Goal: Task Accomplishment & Management: Manage account settings

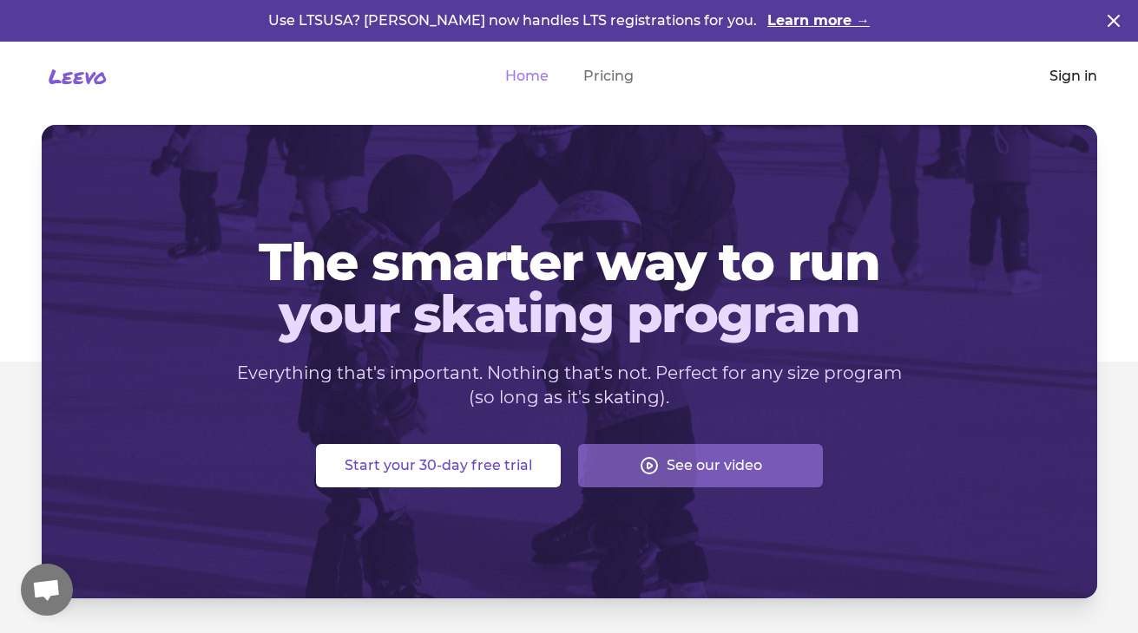
click at [1067, 71] on link "Sign in" at bounding box center [1073, 76] width 48 height 21
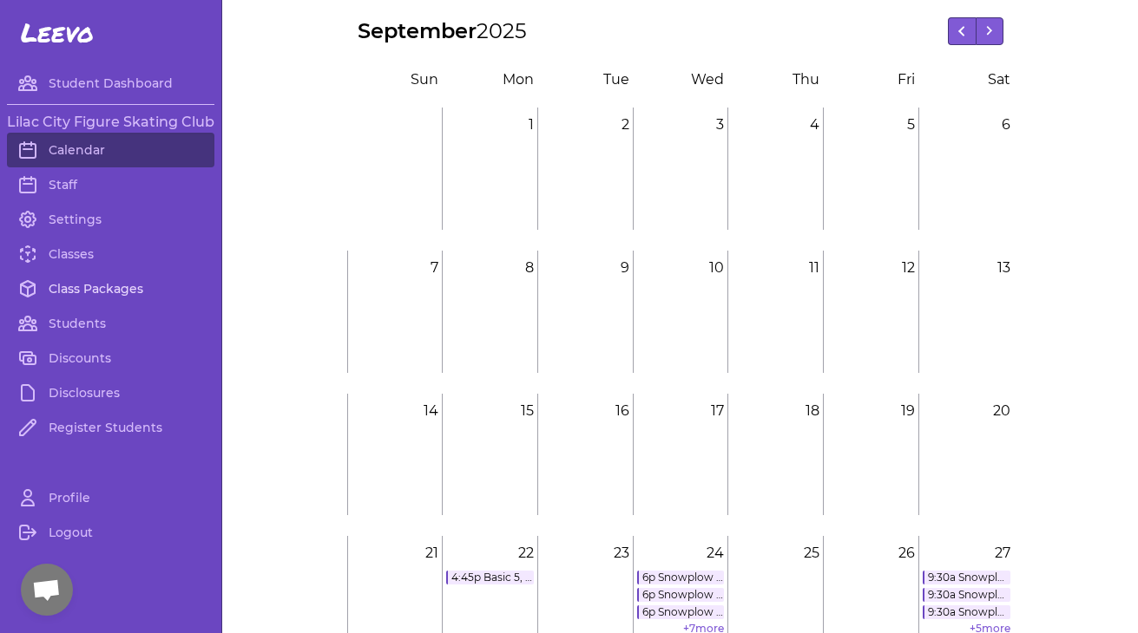
click at [105, 285] on link "Class Packages" at bounding box center [110, 289] width 207 height 35
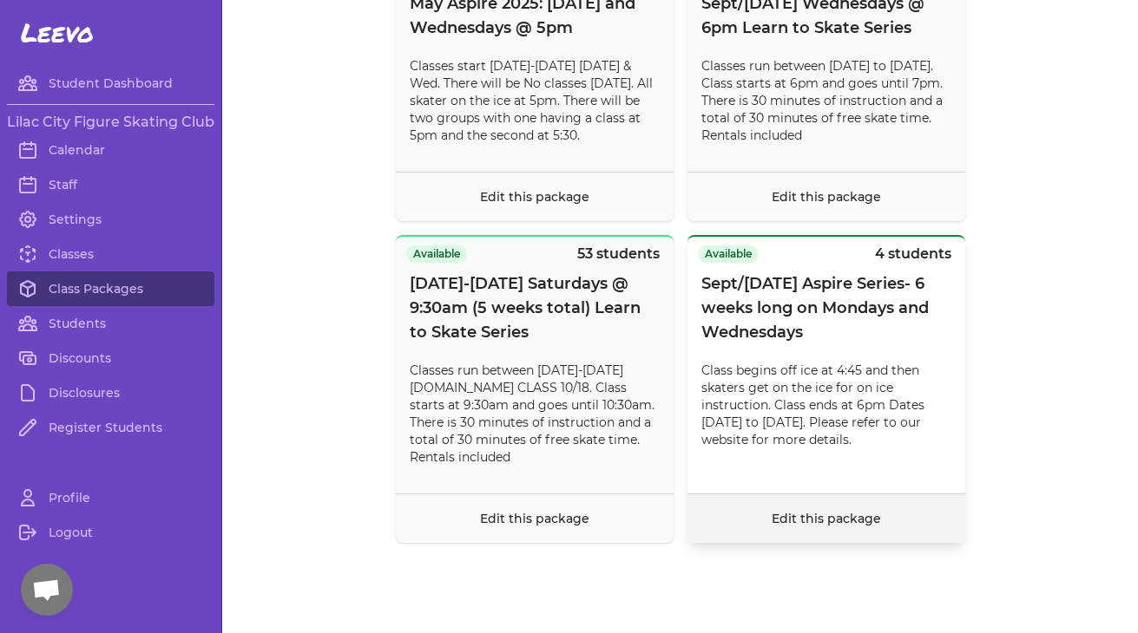
scroll to position [14986, 0]
click at [74, 254] on link "Classes" at bounding box center [110, 254] width 207 height 35
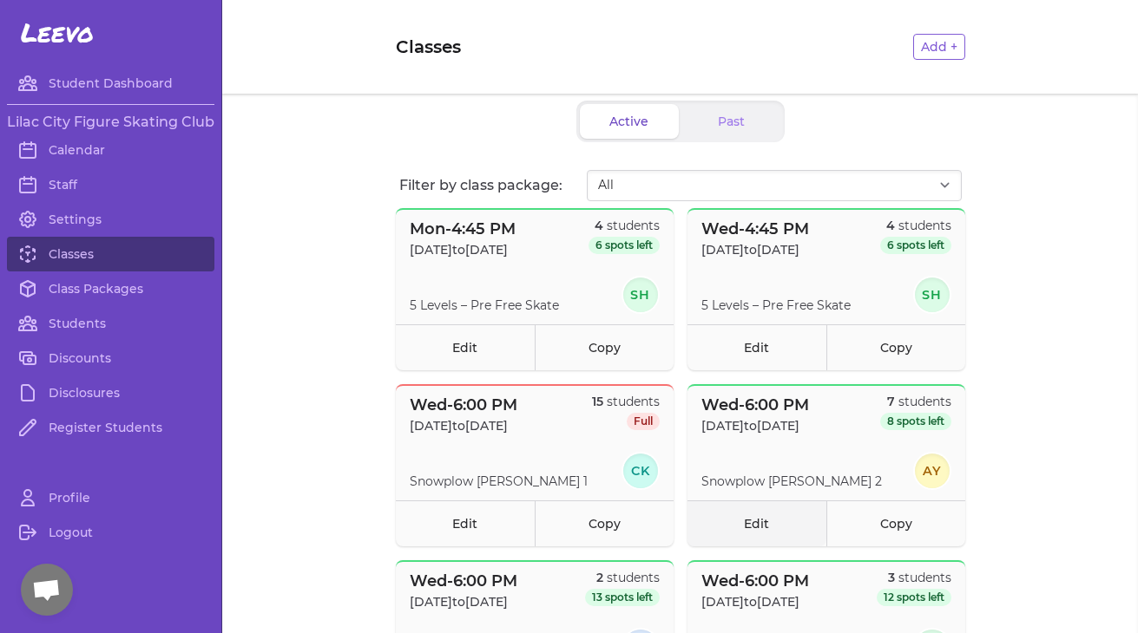
click at [759, 526] on link "Edit" at bounding box center [756, 524] width 139 height 46
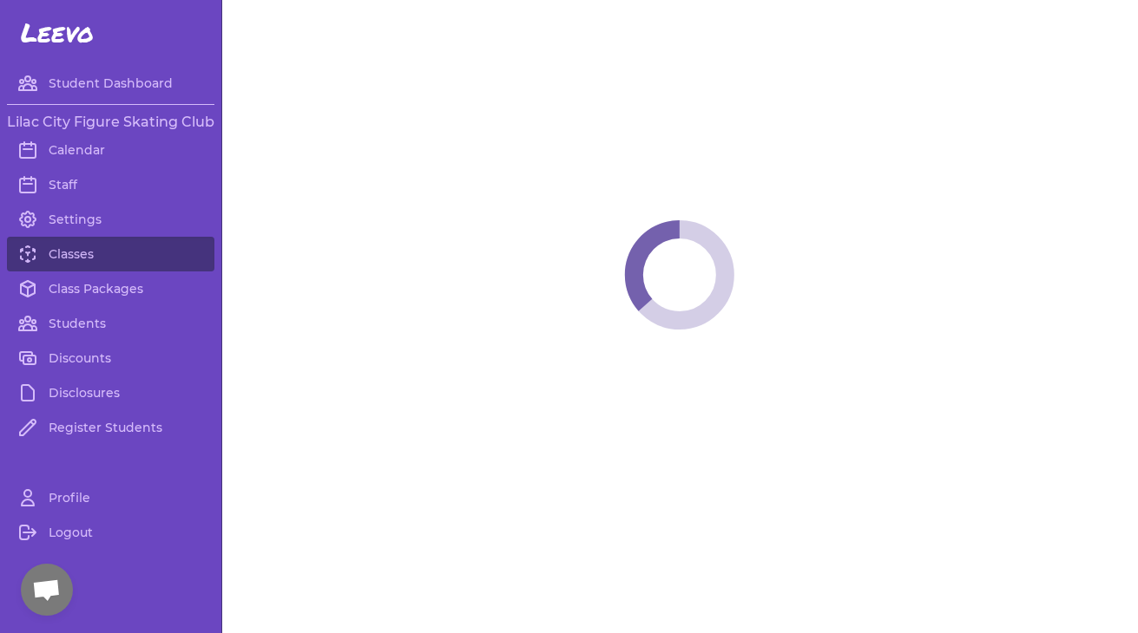
select select "3"
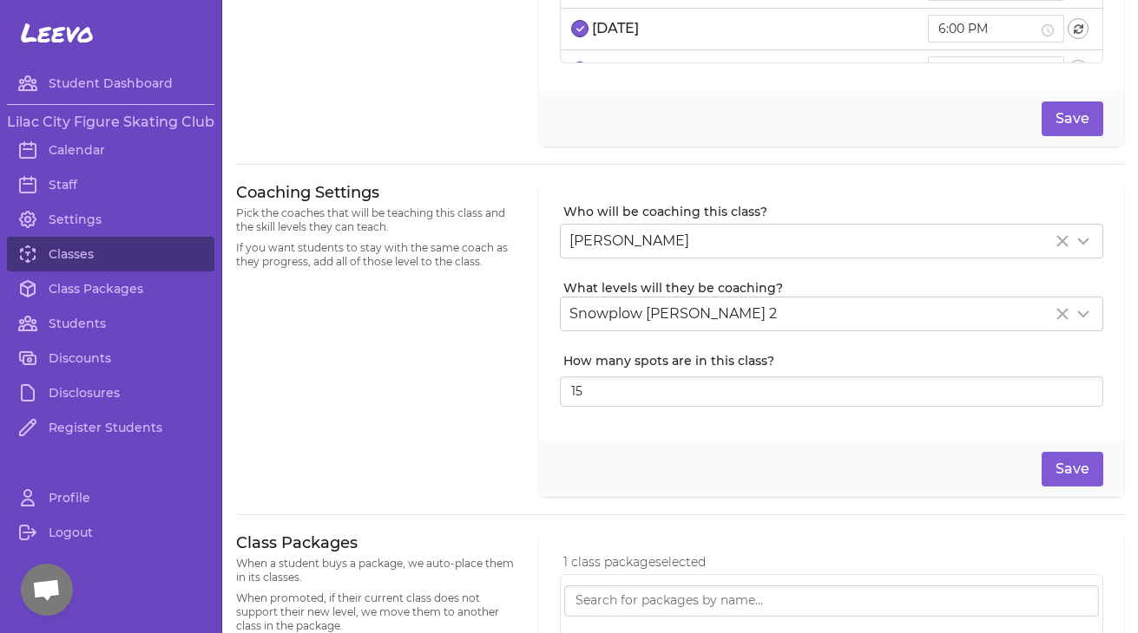
scroll to position [279, 0]
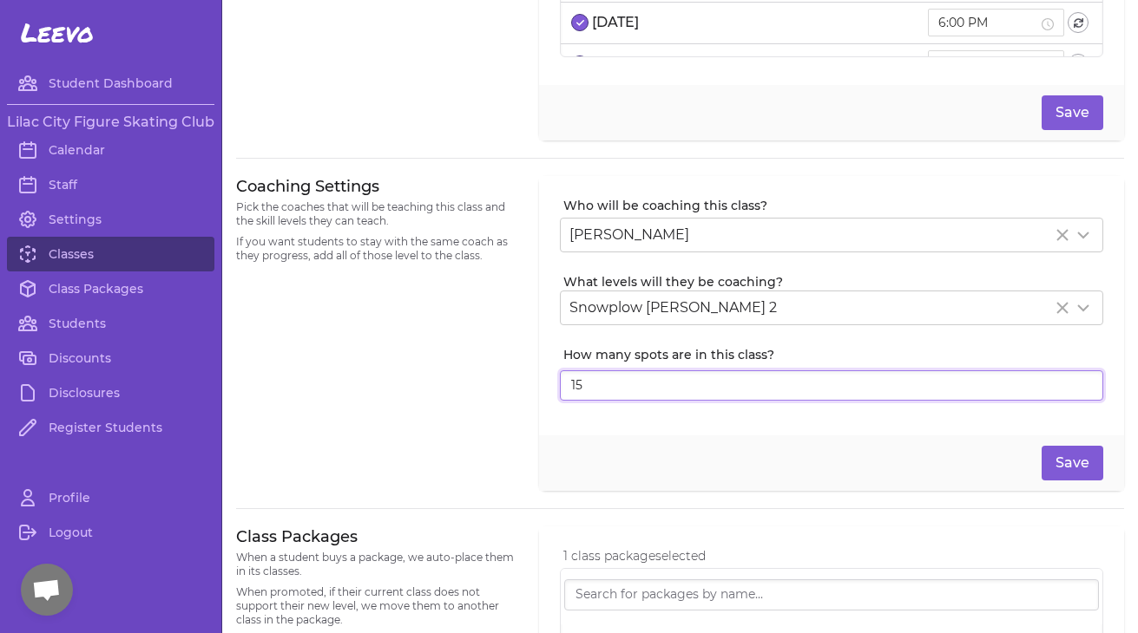
click at [619, 395] on input "15" at bounding box center [831, 386] width 543 height 31
type input "1"
type input "7"
click at [1061, 456] on button "Save" at bounding box center [1072, 463] width 62 height 35
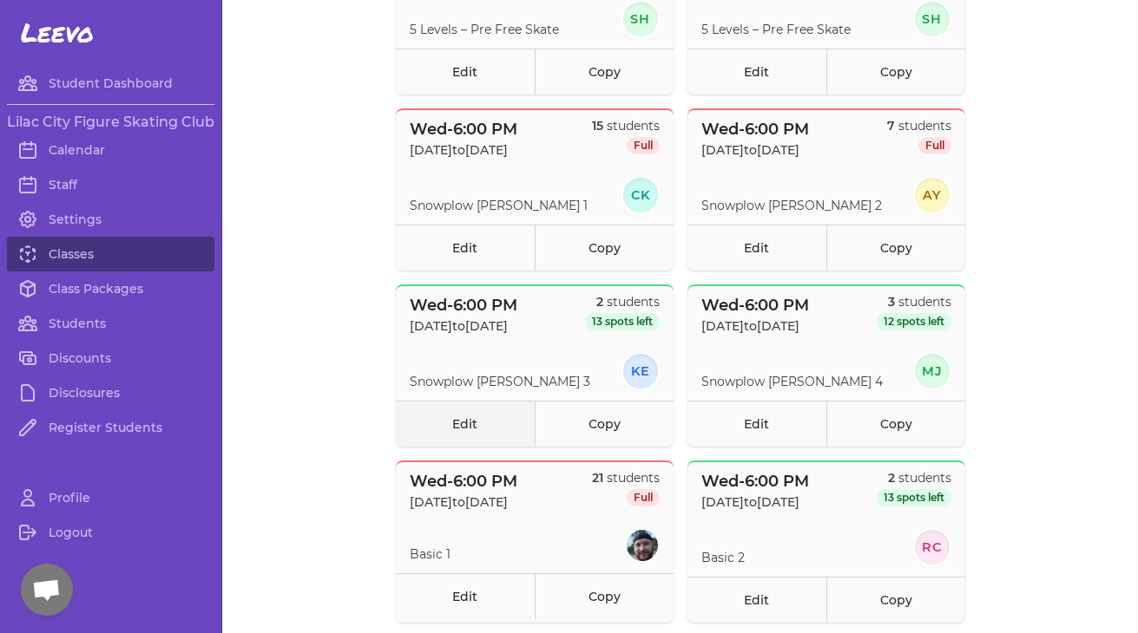
scroll to position [285, 0]
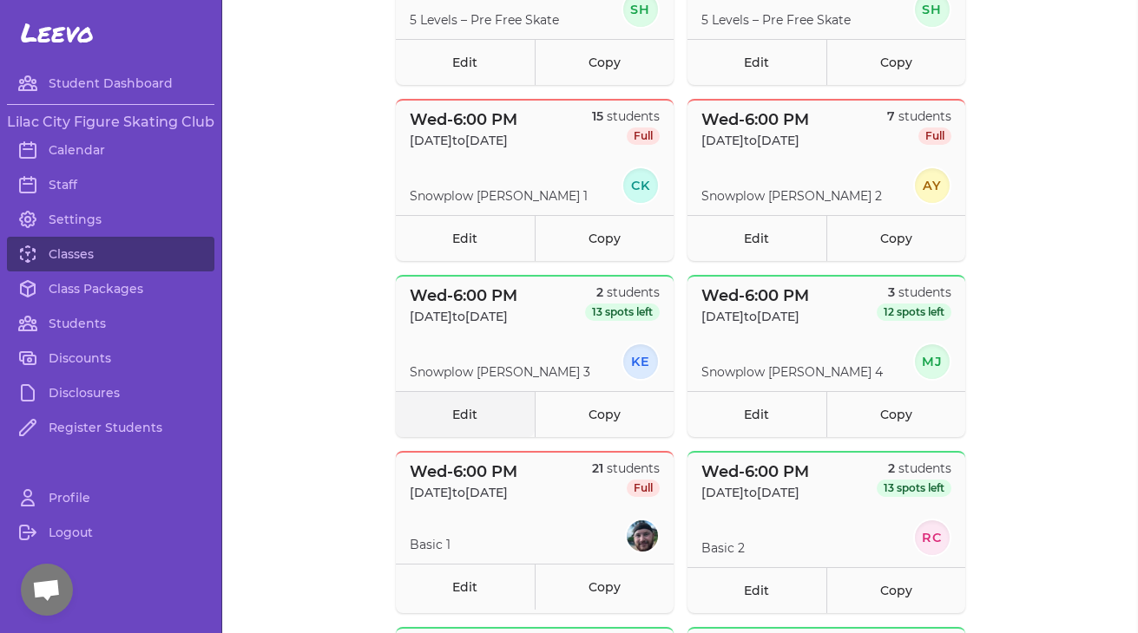
click at [466, 417] on link "Edit" at bounding box center [465, 414] width 139 height 46
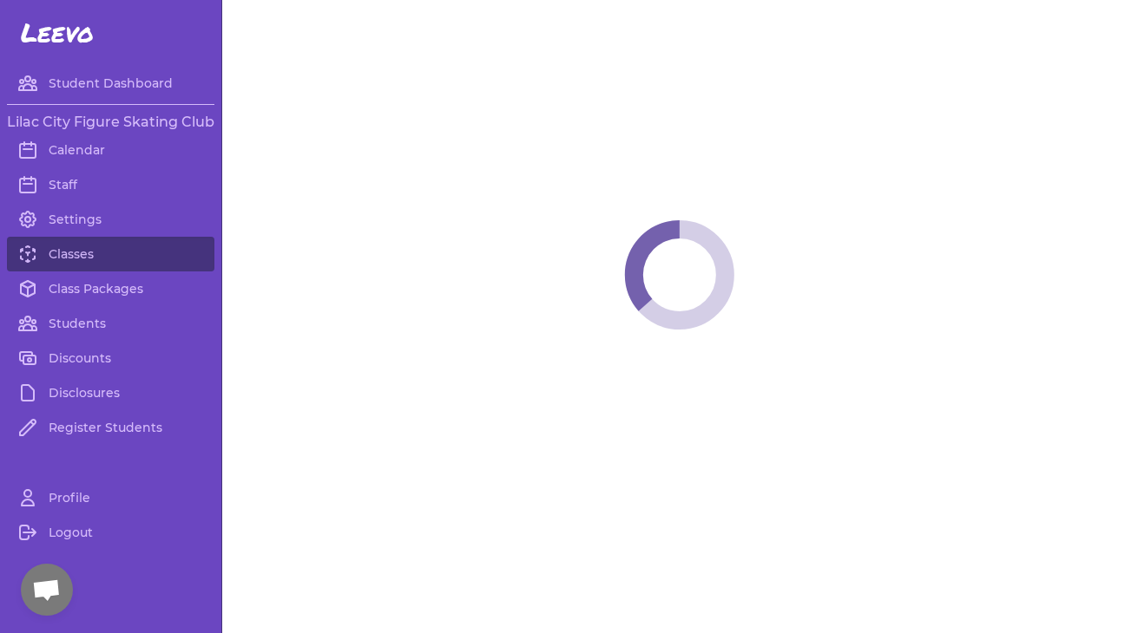
select select "3"
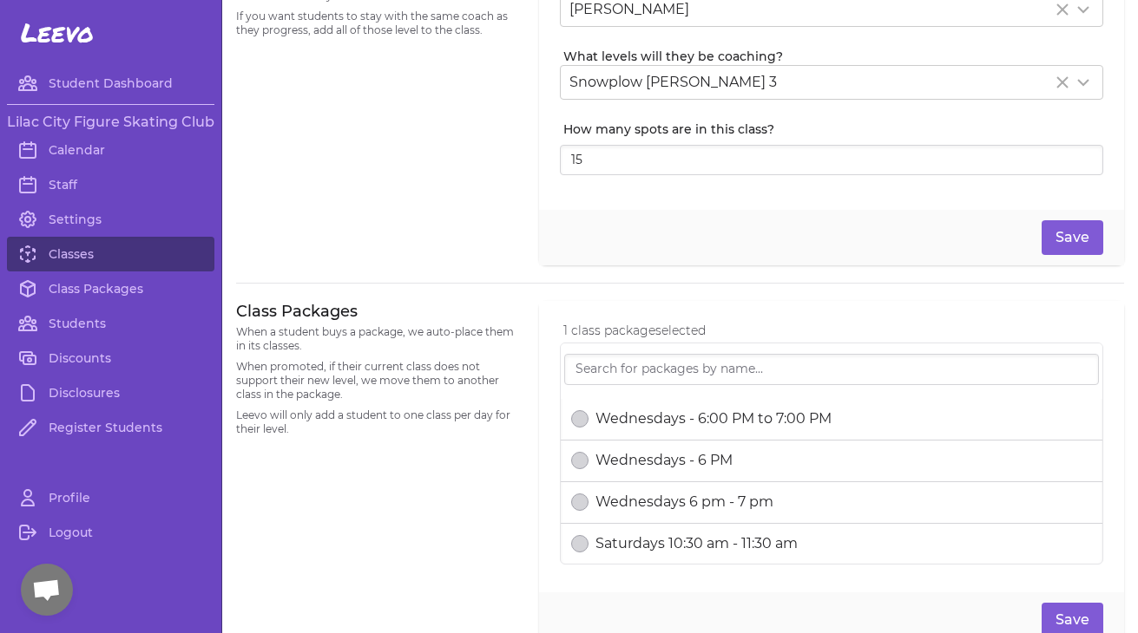
scroll to position [423, 0]
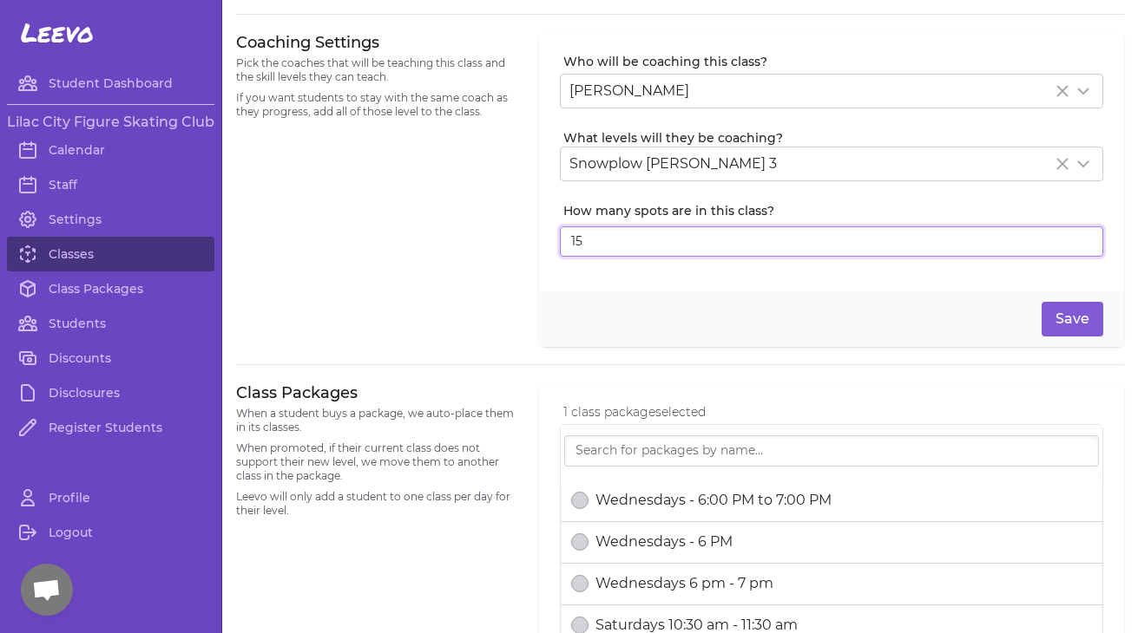
click at [617, 233] on input "15" at bounding box center [831, 241] width 543 height 31
type input "1"
type input "2"
click at [1054, 309] on button "Save" at bounding box center [1072, 319] width 62 height 35
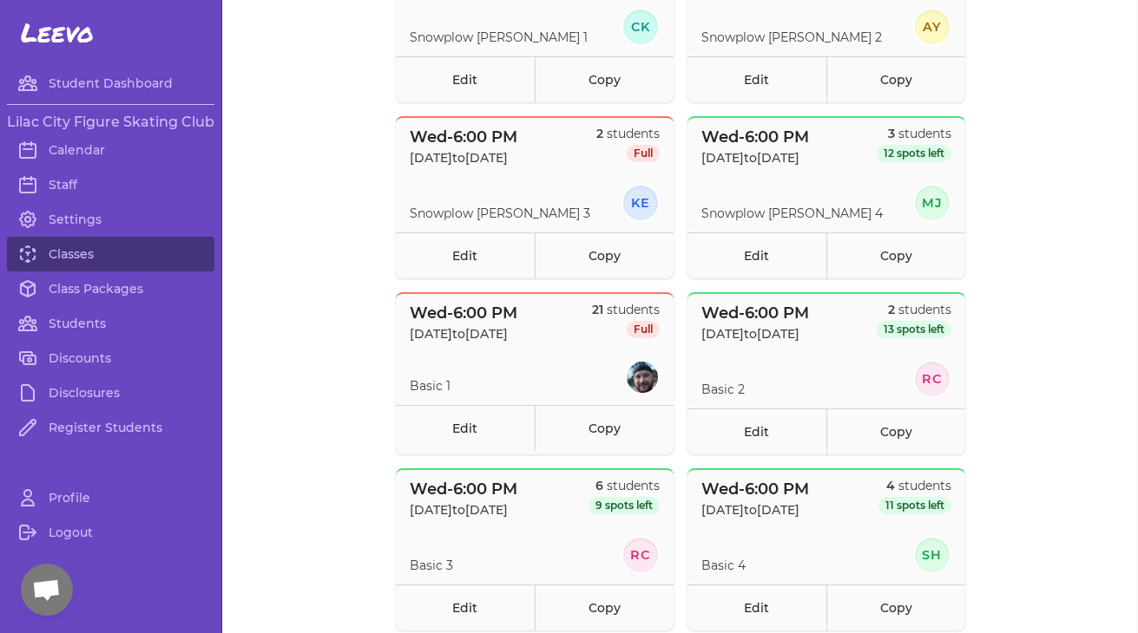
scroll to position [446, 0]
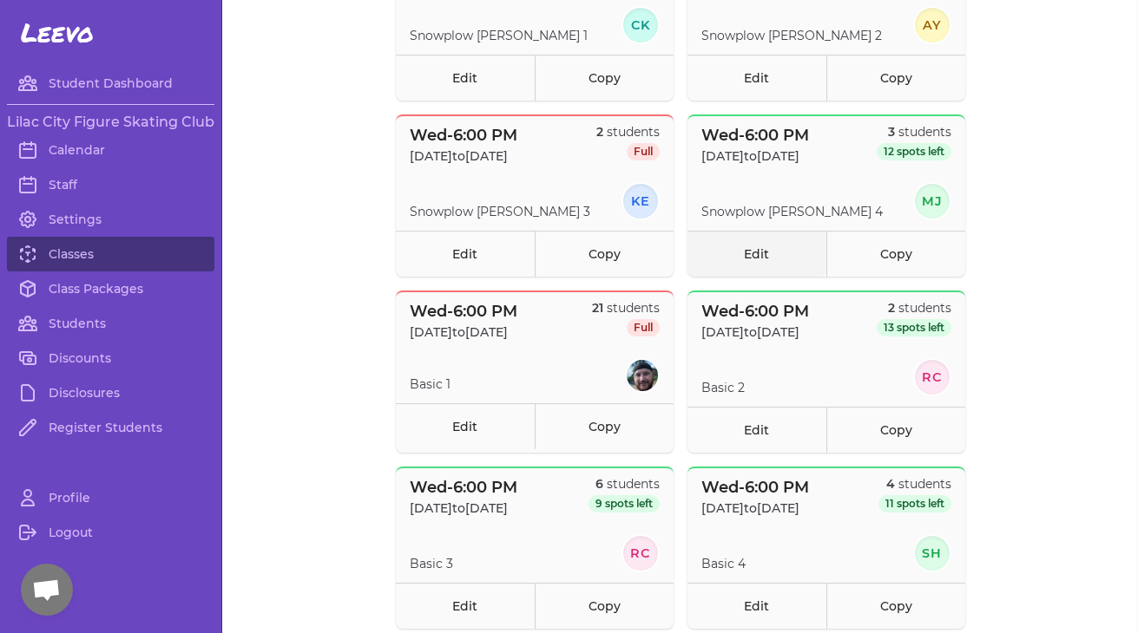
click at [764, 255] on link "Edit" at bounding box center [756, 254] width 139 height 46
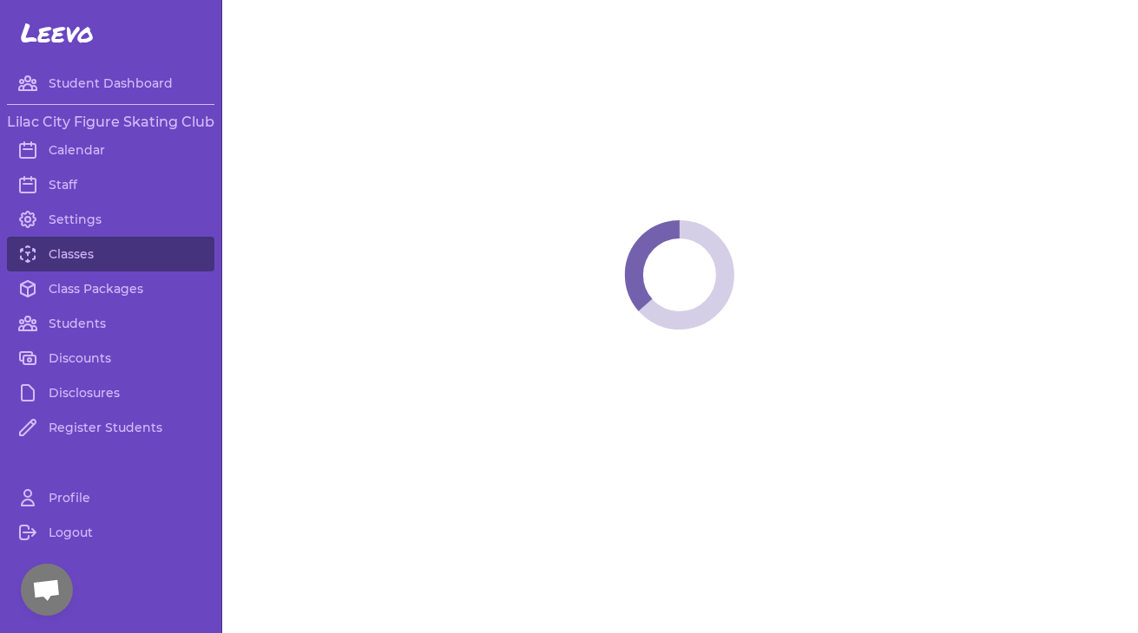
select select "3"
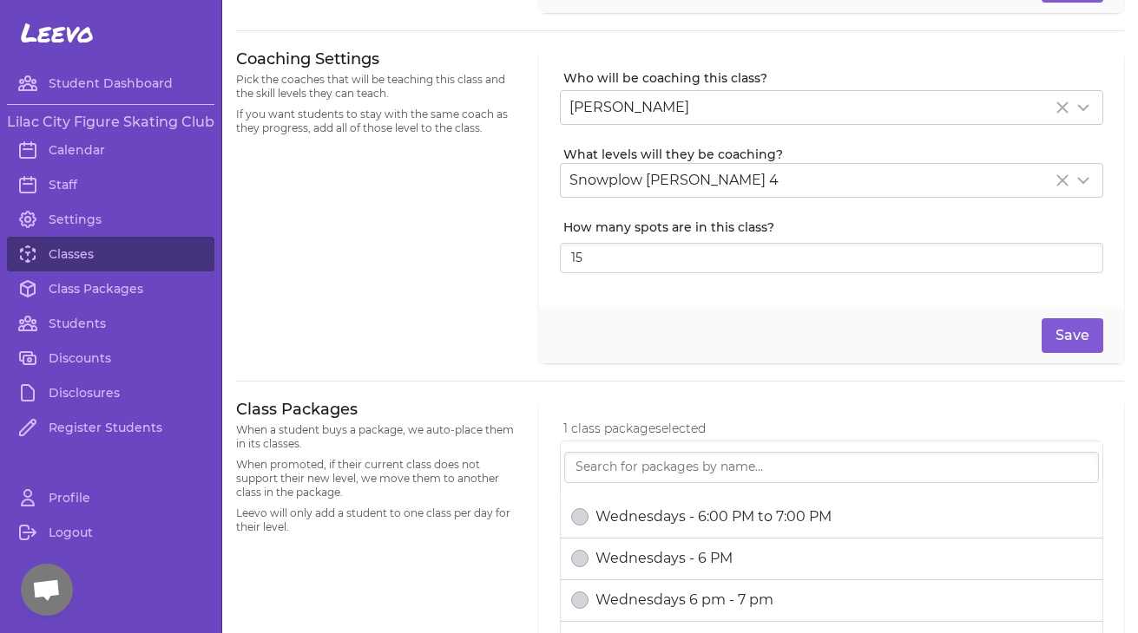
scroll to position [399, 0]
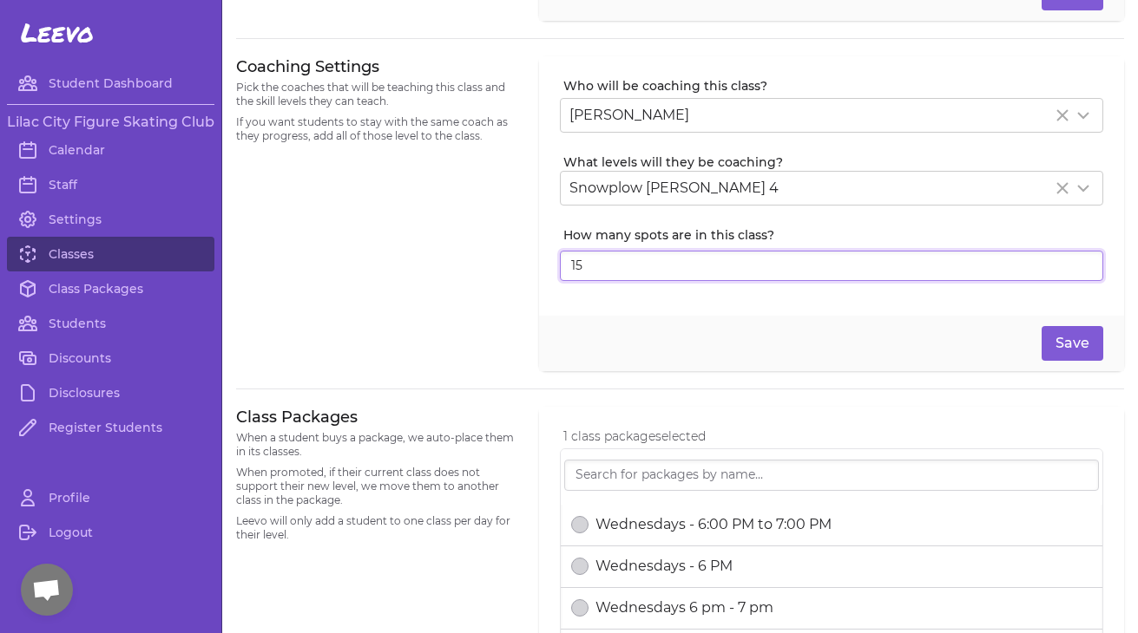
click at [631, 263] on input "15" at bounding box center [831, 266] width 543 height 31
type input "1"
type input "3"
click at [1068, 359] on button "Save" at bounding box center [1072, 343] width 62 height 35
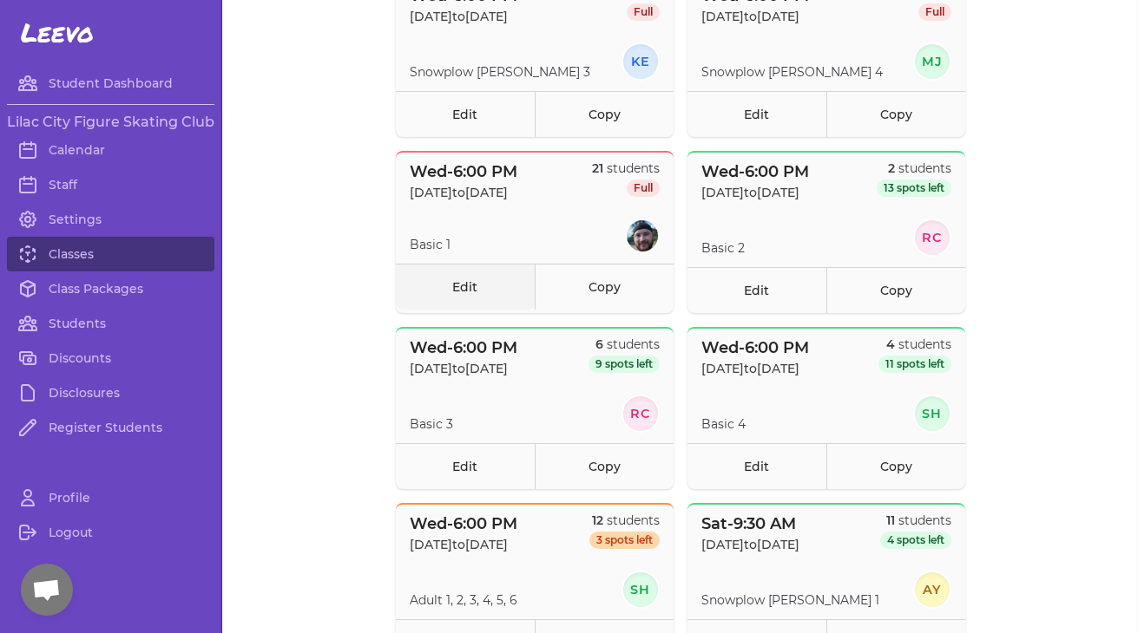
scroll to position [587, 0]
click at [758, 291] on link "Edit" at bounding box center [756, 289] width 139 height 46
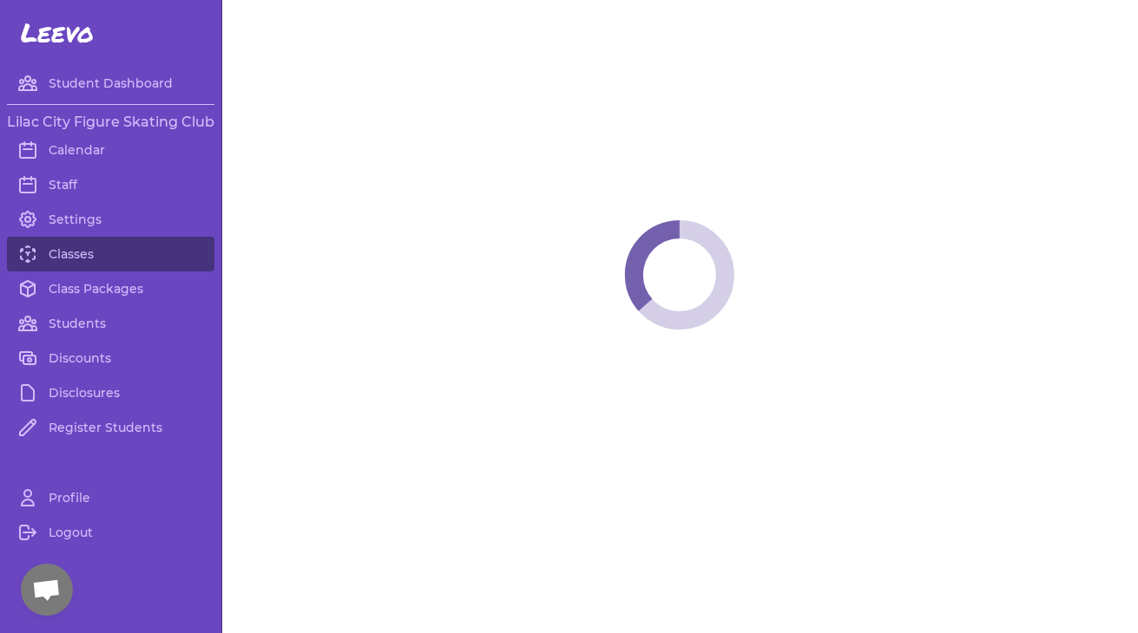
select select "3"
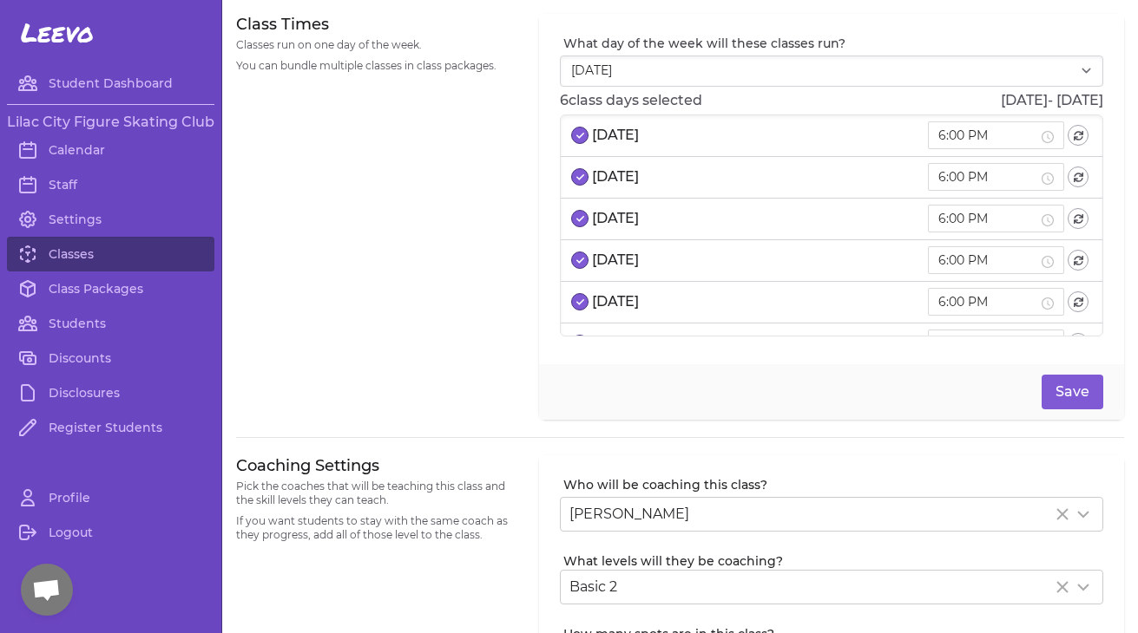
scroll to position [394, 0]
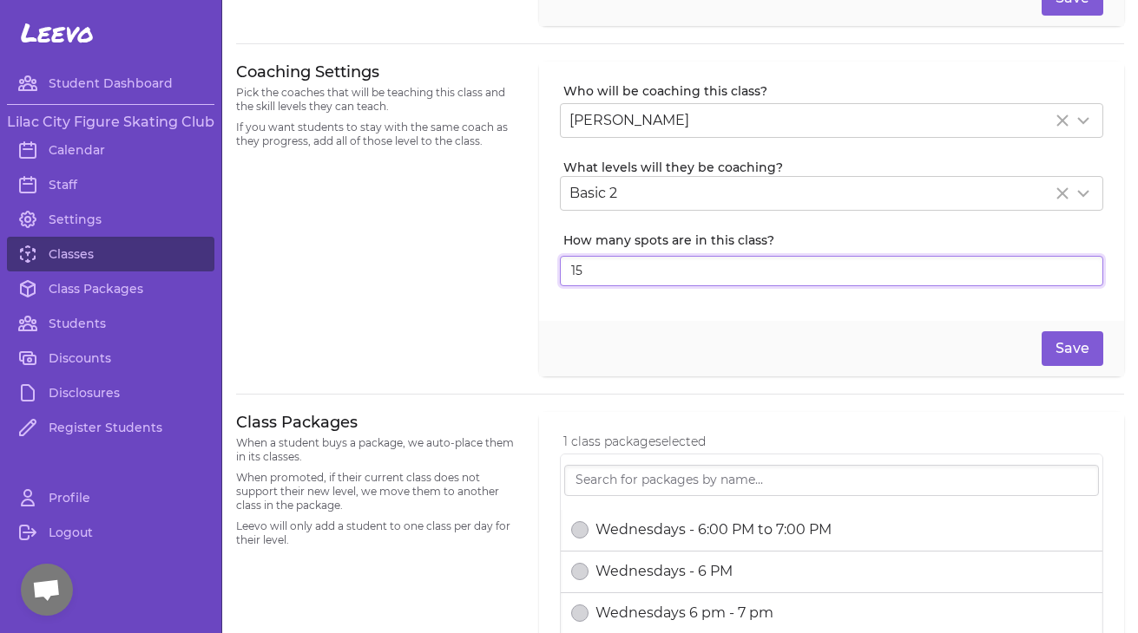
click at [623, 270] on input "15" at bounding box center [831, 271] width 543 height 31
type input "1"
type input "2"
click at [1082, 348] on button "Save" at bounding box center [1072, 348] width 62 height 35
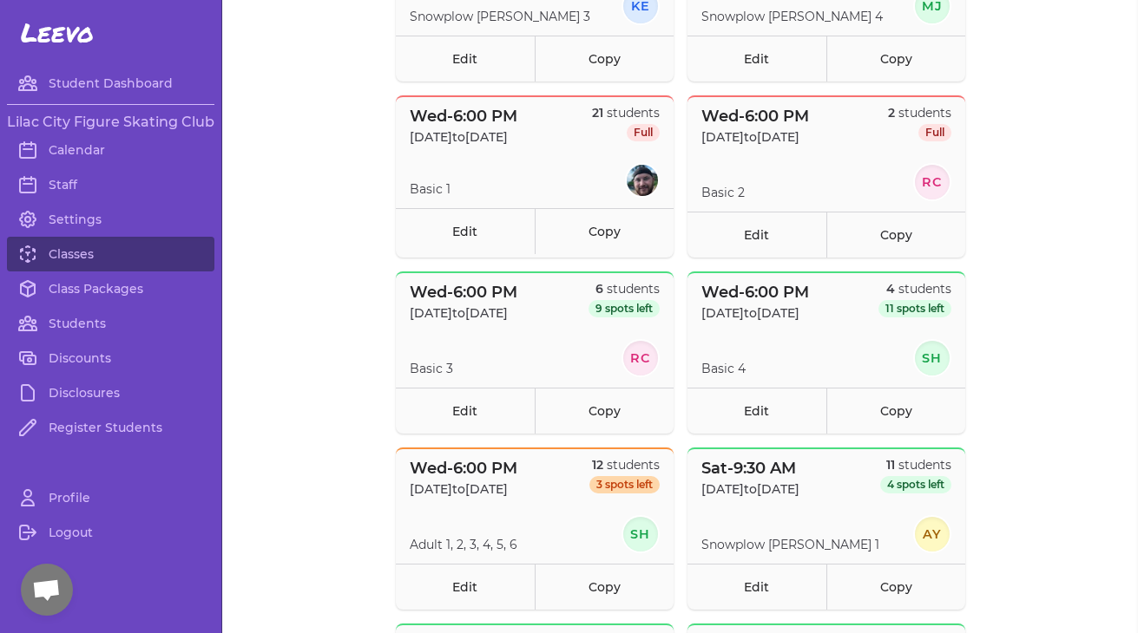
scroll to position [671, 0]
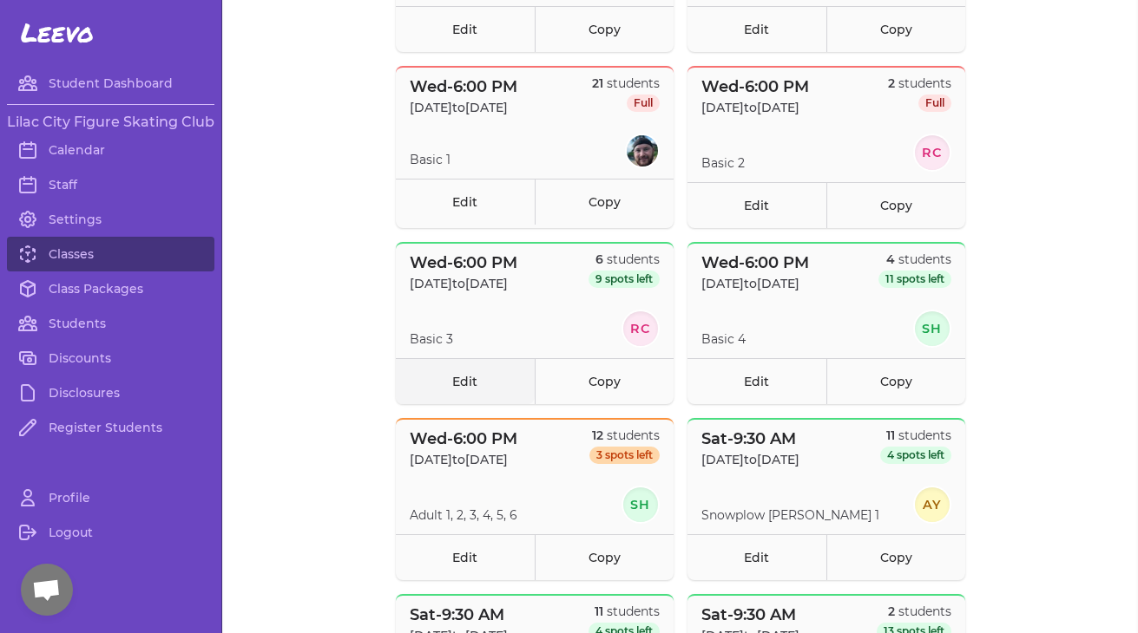
click at [467, 381] on link "Edit" at bounding box center [465, 381] width 139 height 46
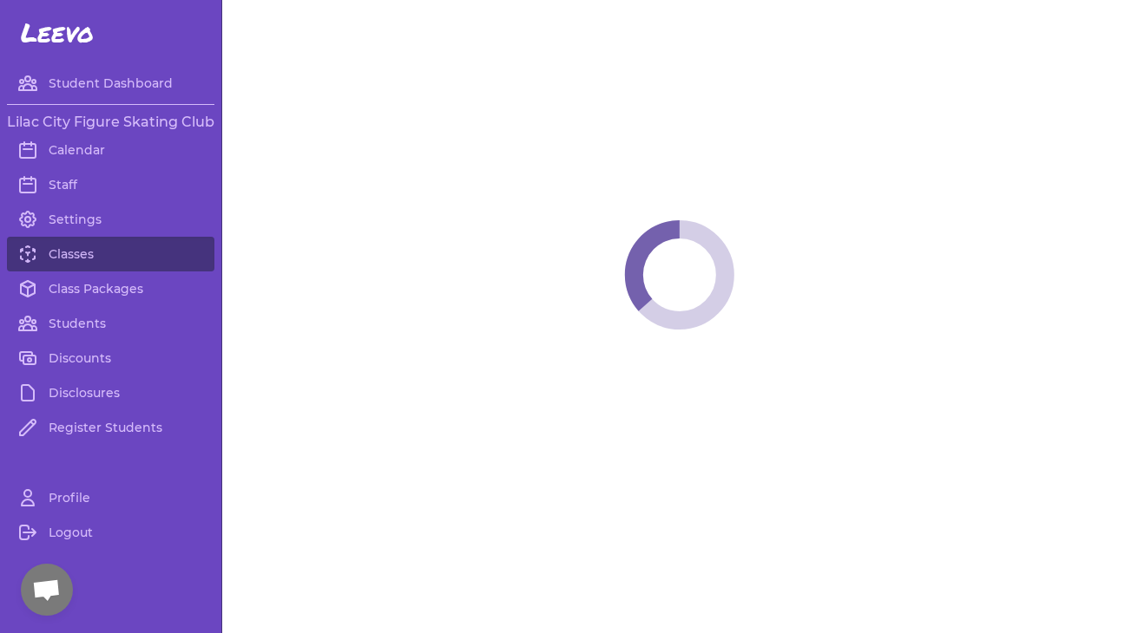
select select "3"
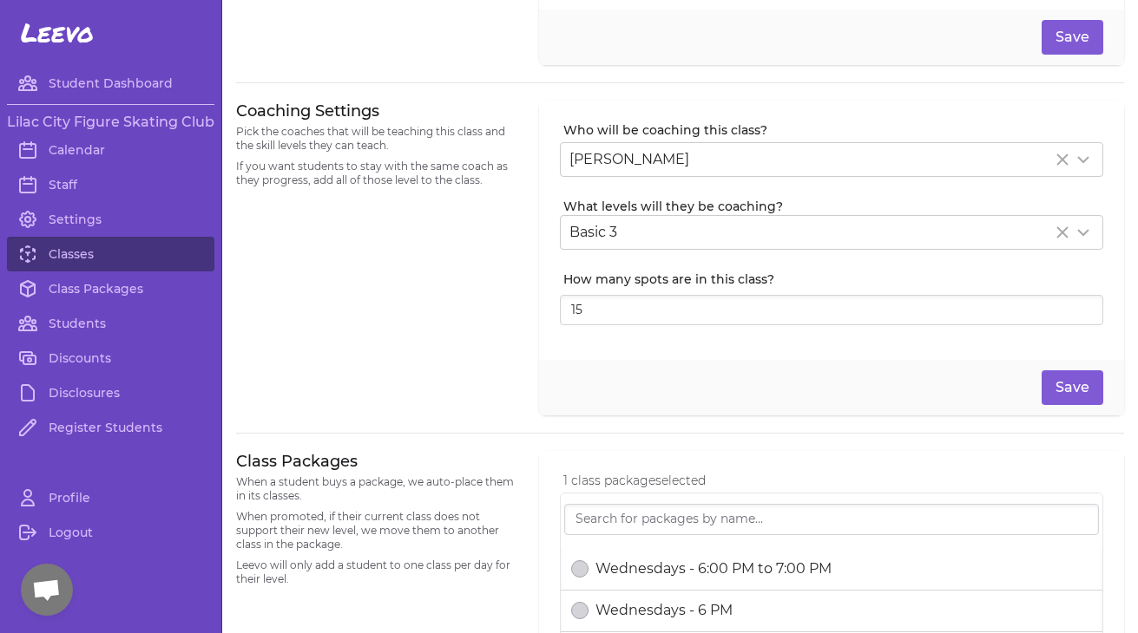
scroll to position [459, 0]
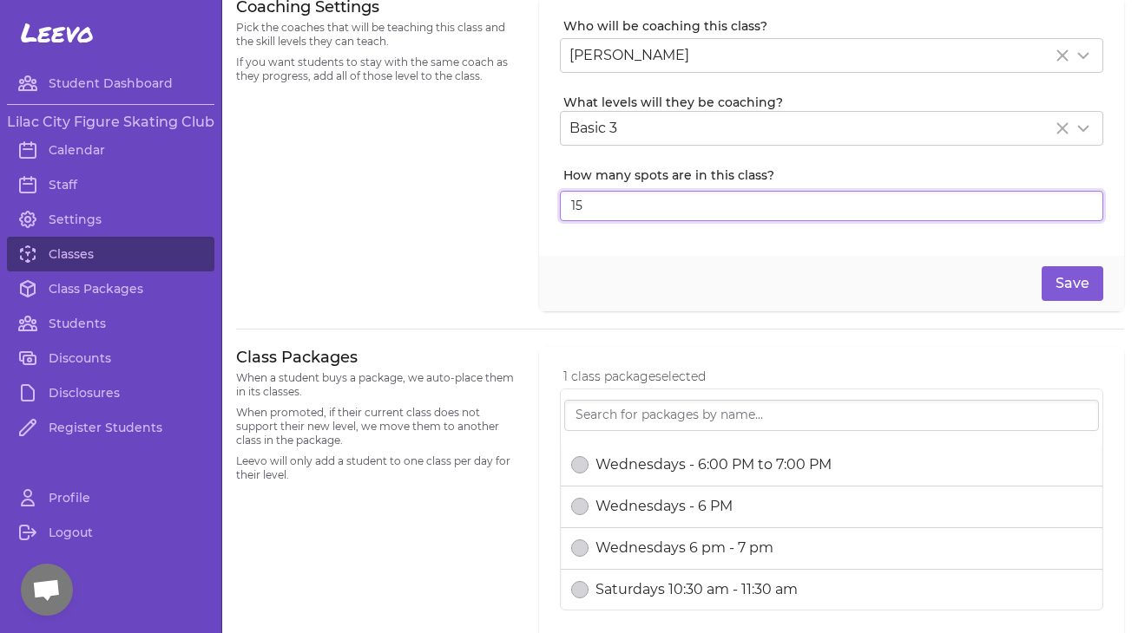
click at [619, 215] on input "15" at bounding box center [831, 206] width 543 height 31
type input "1"
type input "6"
click at [1085, 295] on button "Save" at bounding box center [1072, 283] width 62 height 35
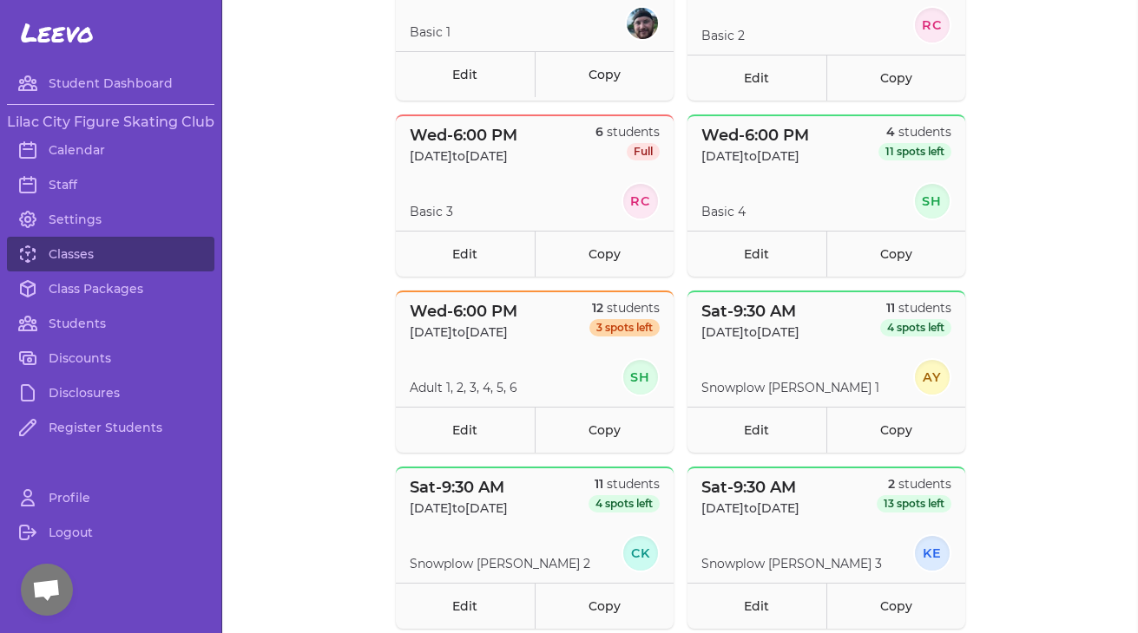
scroll to position [800, 0]
click at [771, 253] on link "Edit" at bounding box center [756, 252] width 139 height 46
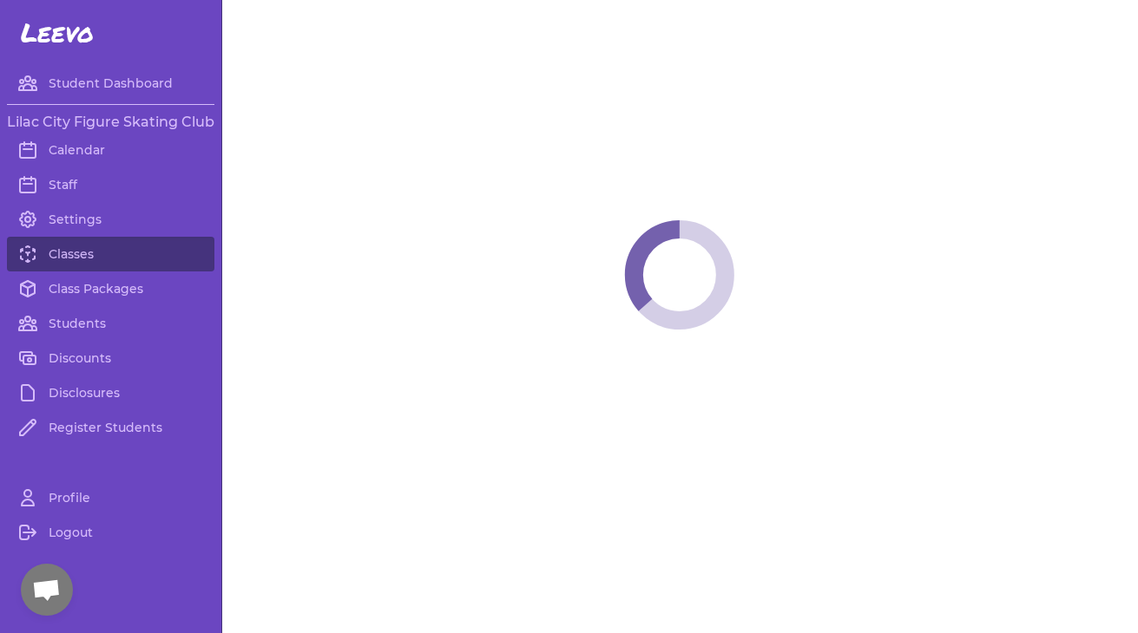
select select "3"
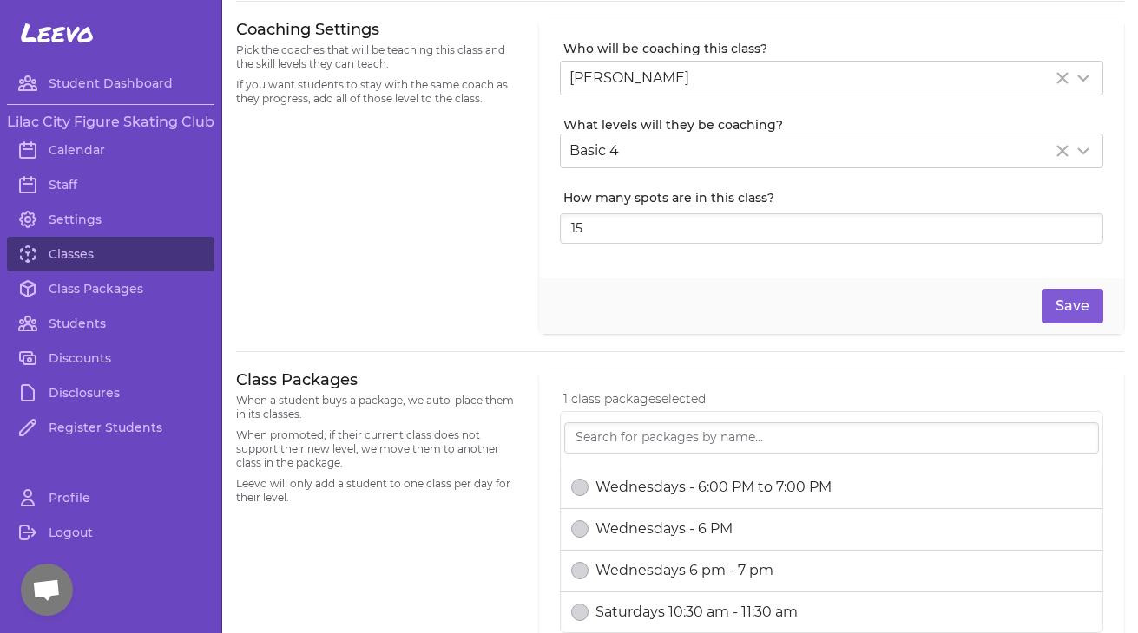
scroll to position [441, 0]
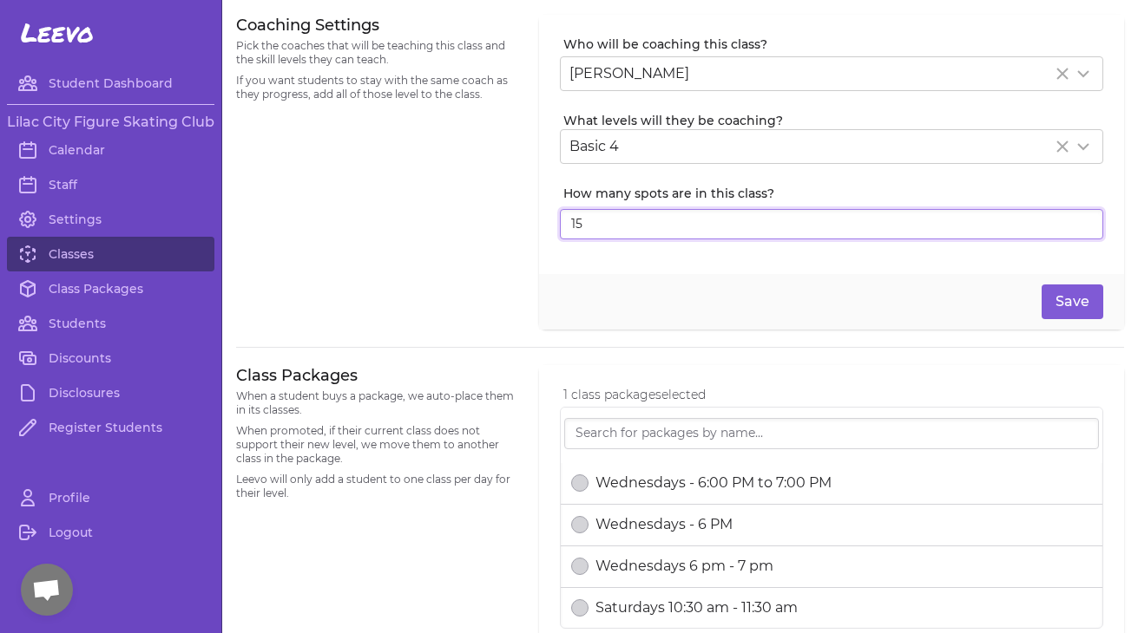
click at [633, 224] on input "15" at bounding box center [831, 224] width 543 height 31
type input "1"
type input "4"
click at [1057, 308] on button "Save" at bounding box center [1072, 302] width 62 height 35
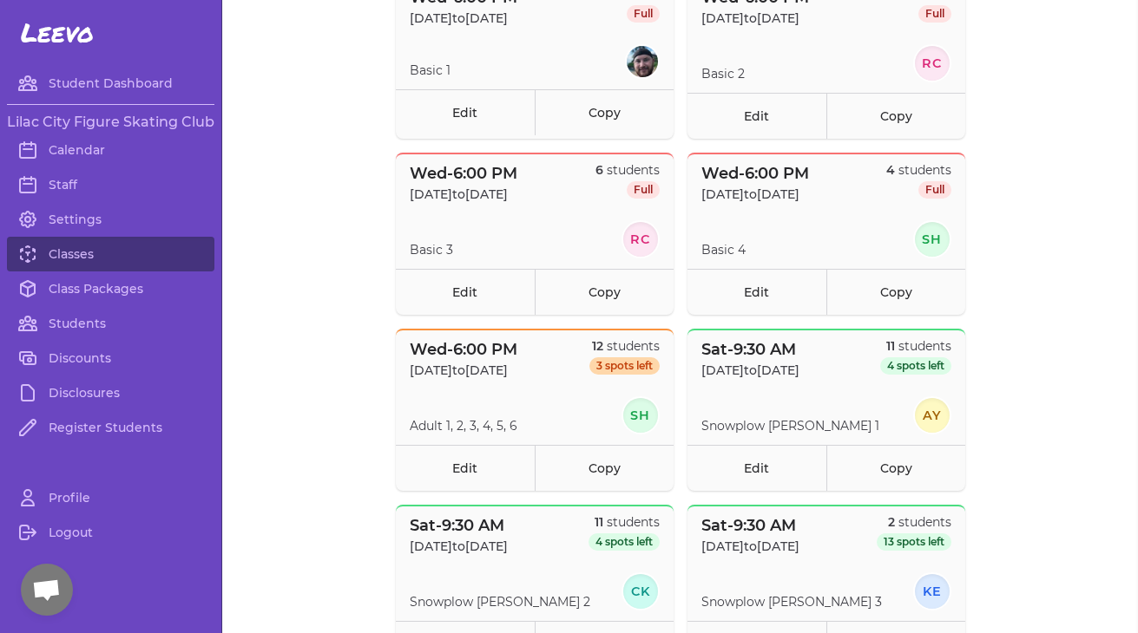
scroll to position [768, 0]
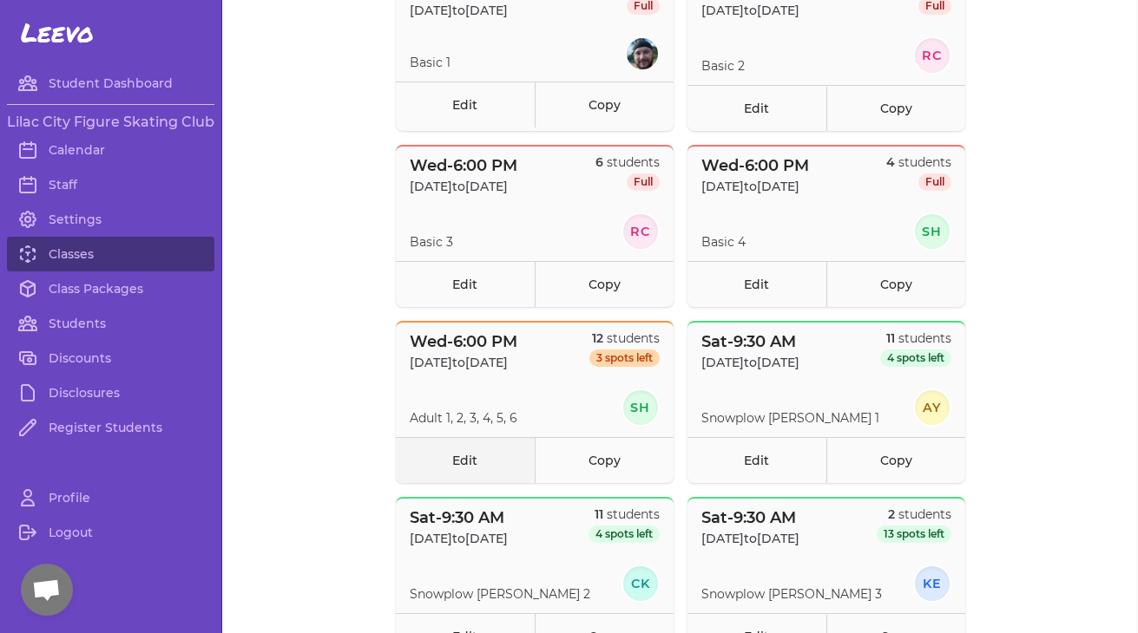
click at [464, 459] on link "Edit" at bounding box center [465, 460] width 139 height 46
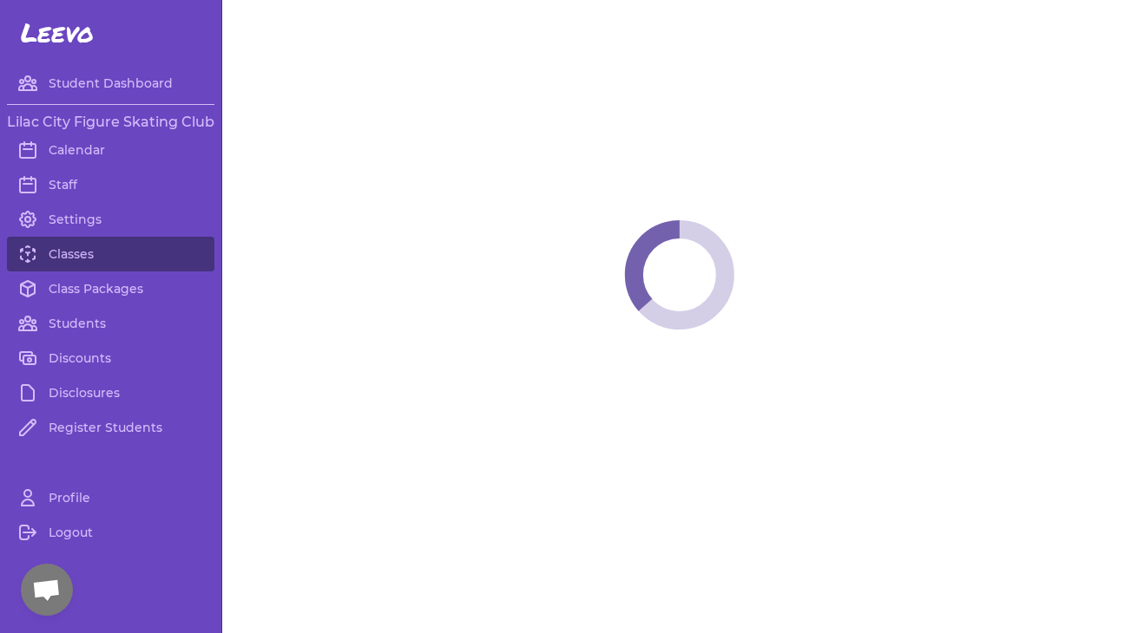
select select "3"
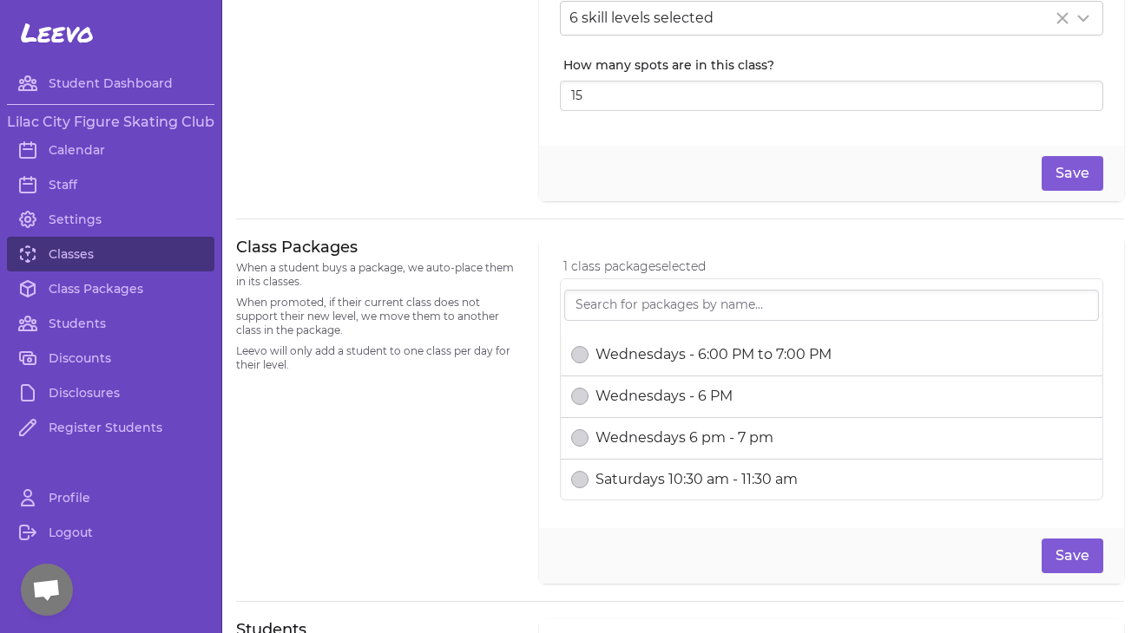
scroll to position [522, 0]
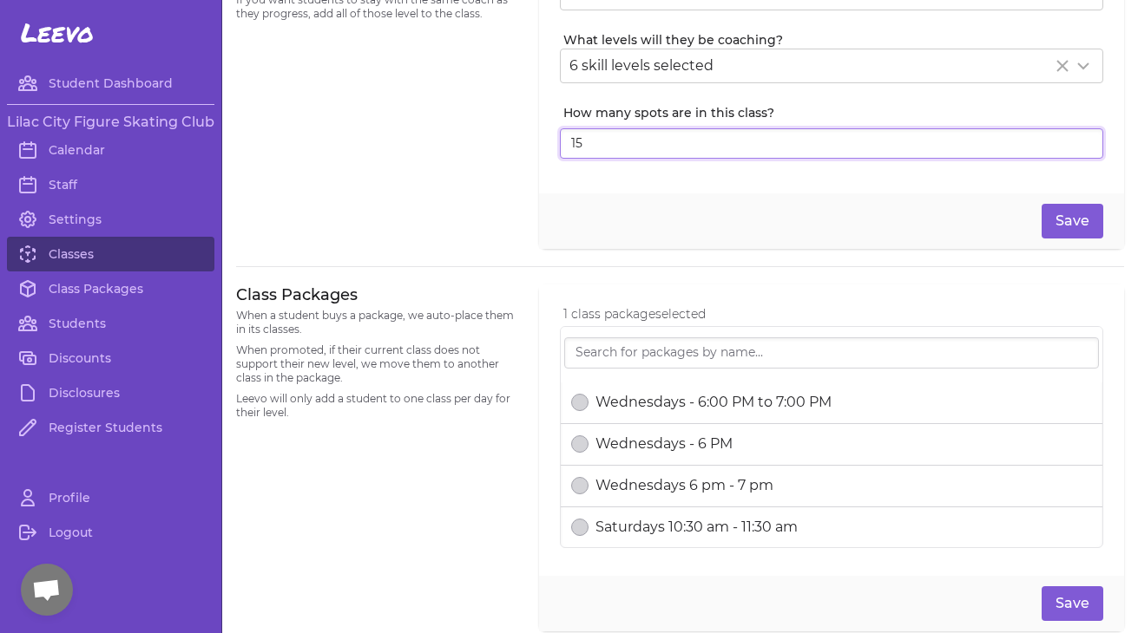
click at [673, 144] on input "15" at bounding box center [831, 143] width 543 height 31
type input "12"
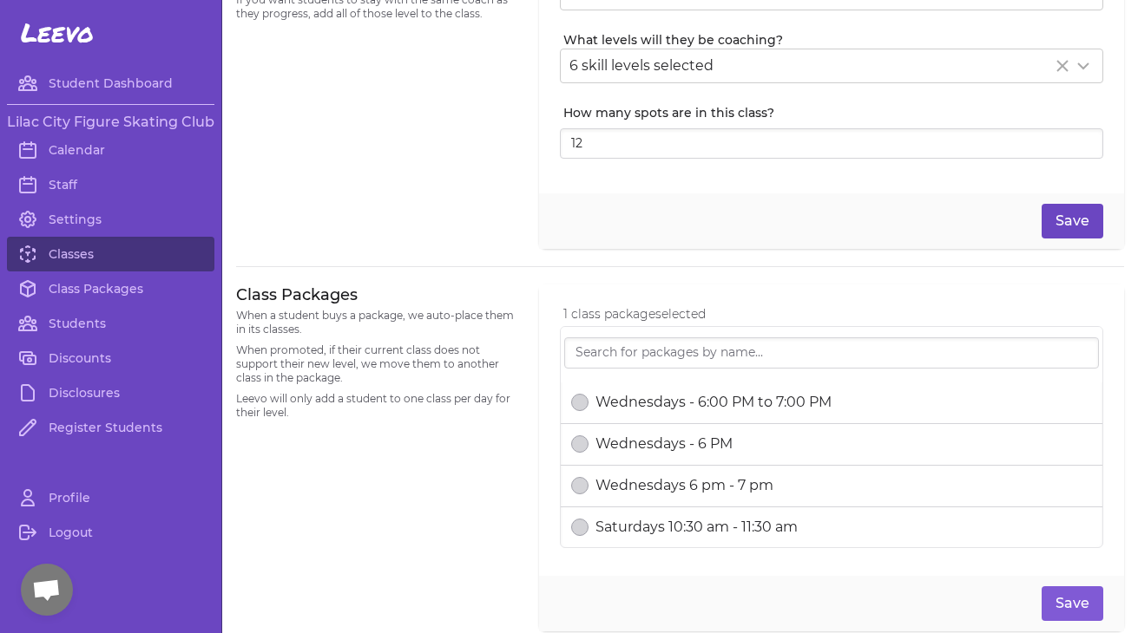
click at [1079, 225] on button "Save" at bounding box center [1072, 221] width 62 height 35
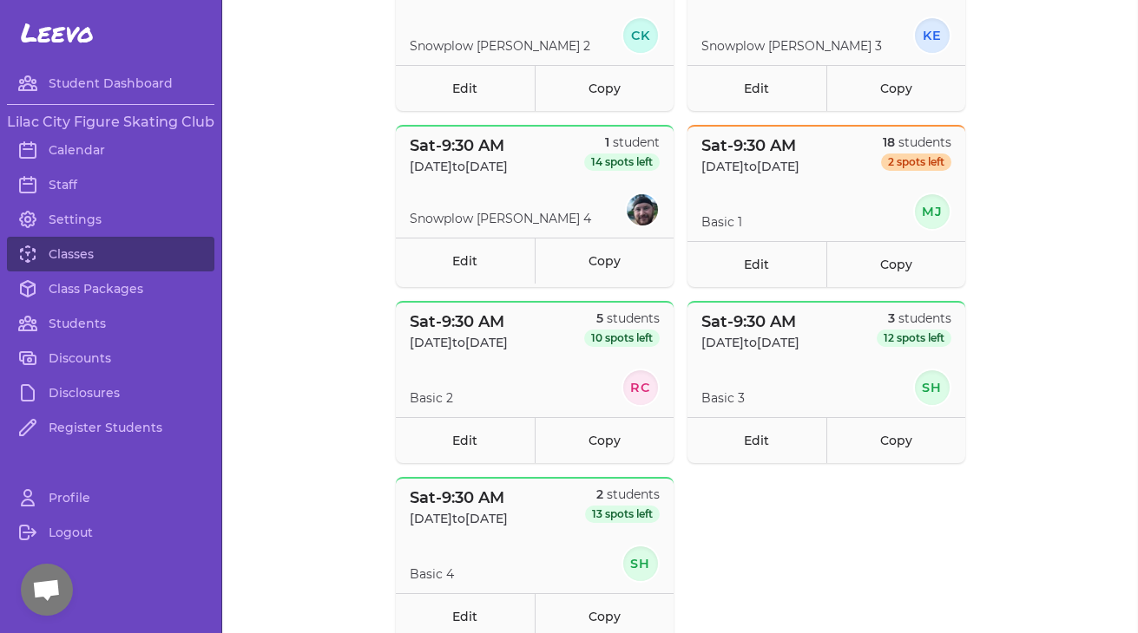
scroll to position [1337, 0]
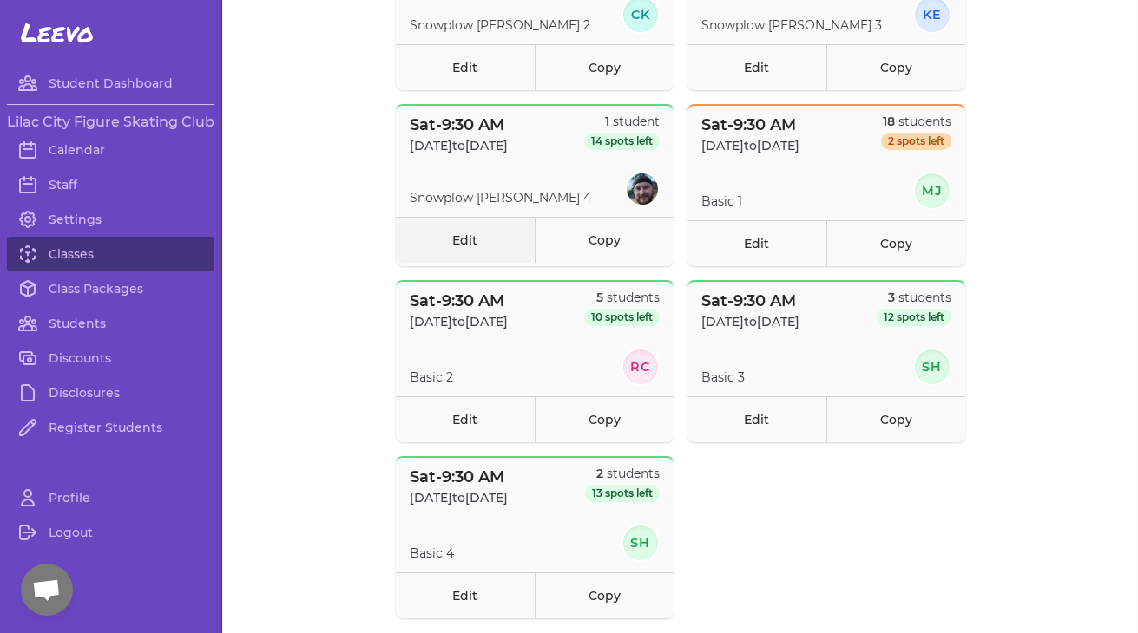
click at [453, 235] on link "Edit" at bounding box center [465, 240] width 139 height 46
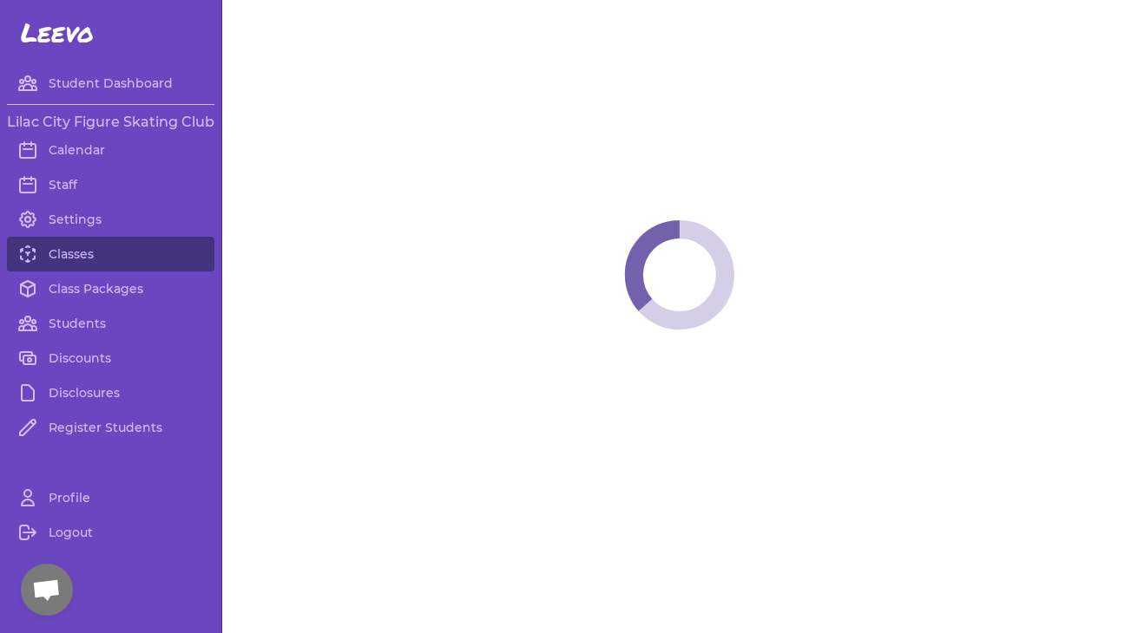
select select "6"
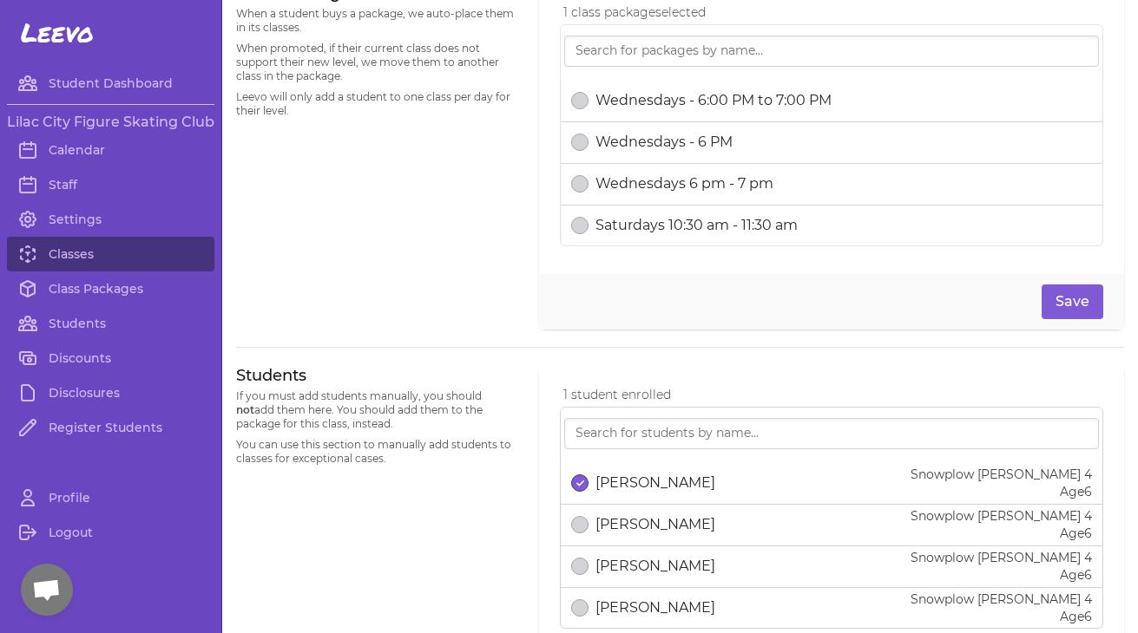
scroll to position [822, 0]
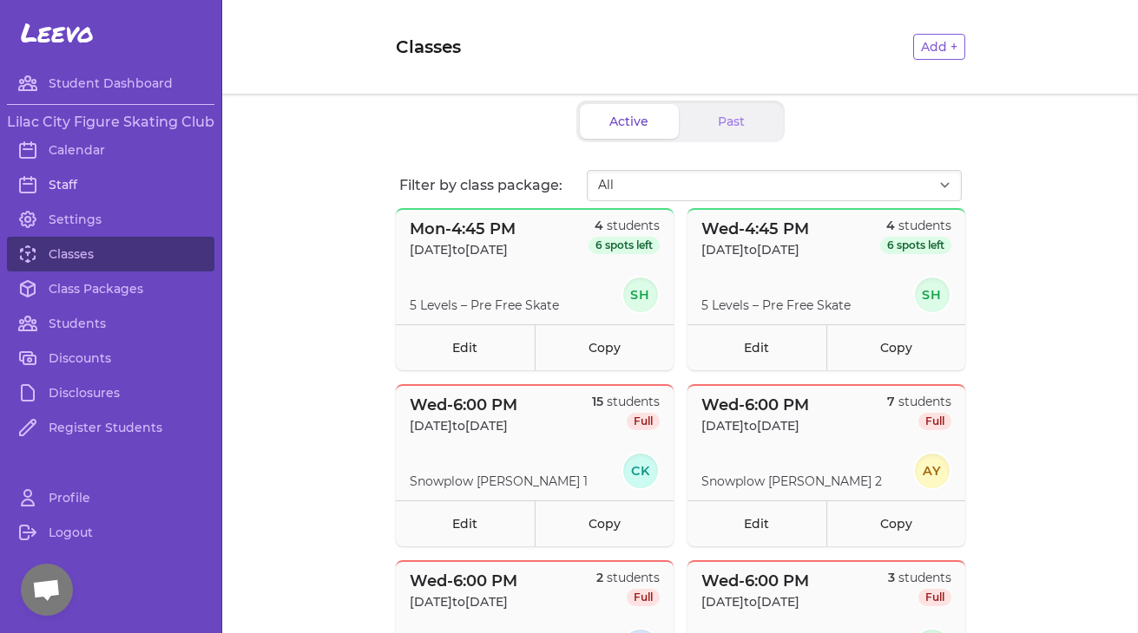
click at [76, 181] on link "Staff" at bounding box center [110, 184] width 207 height 35
